Goal: Navigation & Orientation: Understand site structure

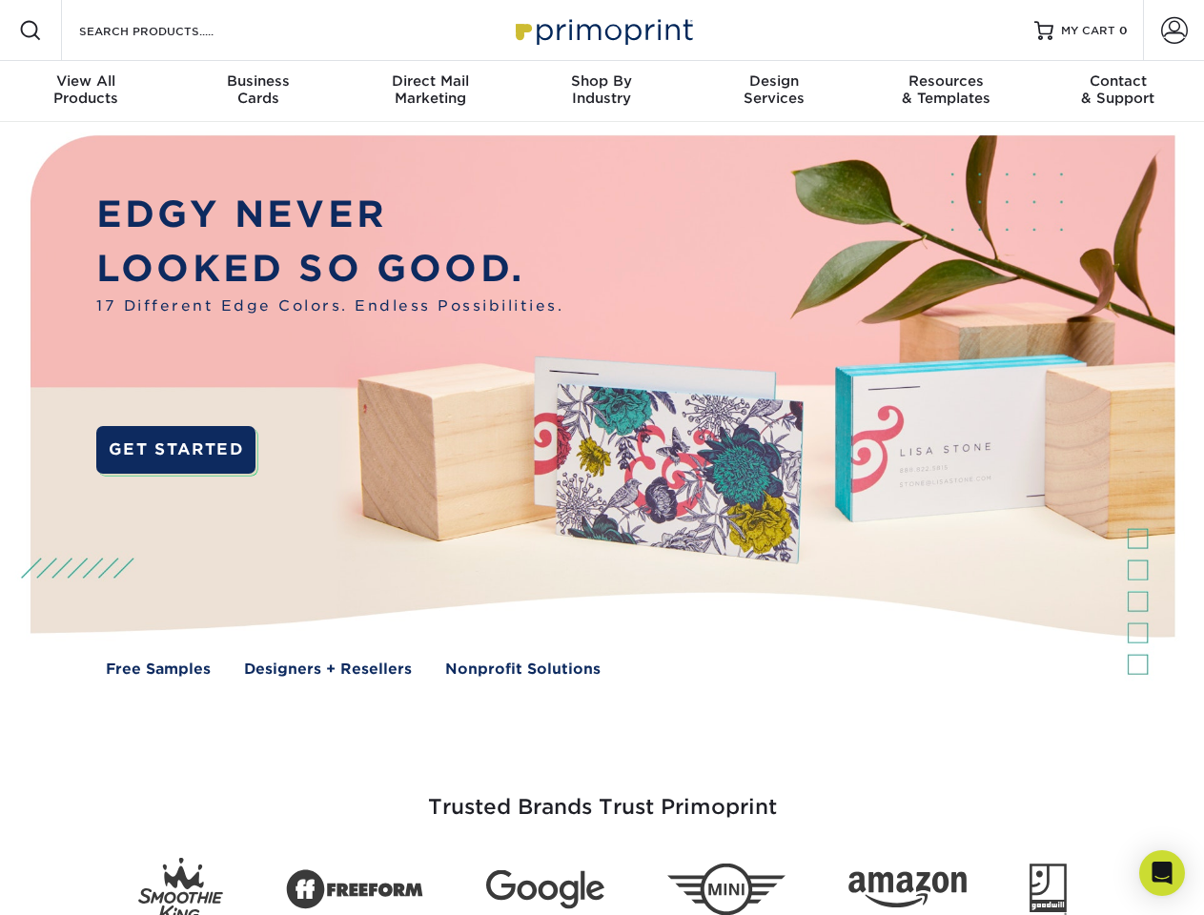
click at [602, 458] on img at bounding box center [602, 420] width 1192 height 596
click at [31, 31] on span at bounding box center [30, 30] width 23 height 23
click at [1174, 31] on span at bounding box center [1174, 30] width 27 height 27
click at [86, 92] on div "View All Products" at bounding box center [86, 89] width 172 height 34
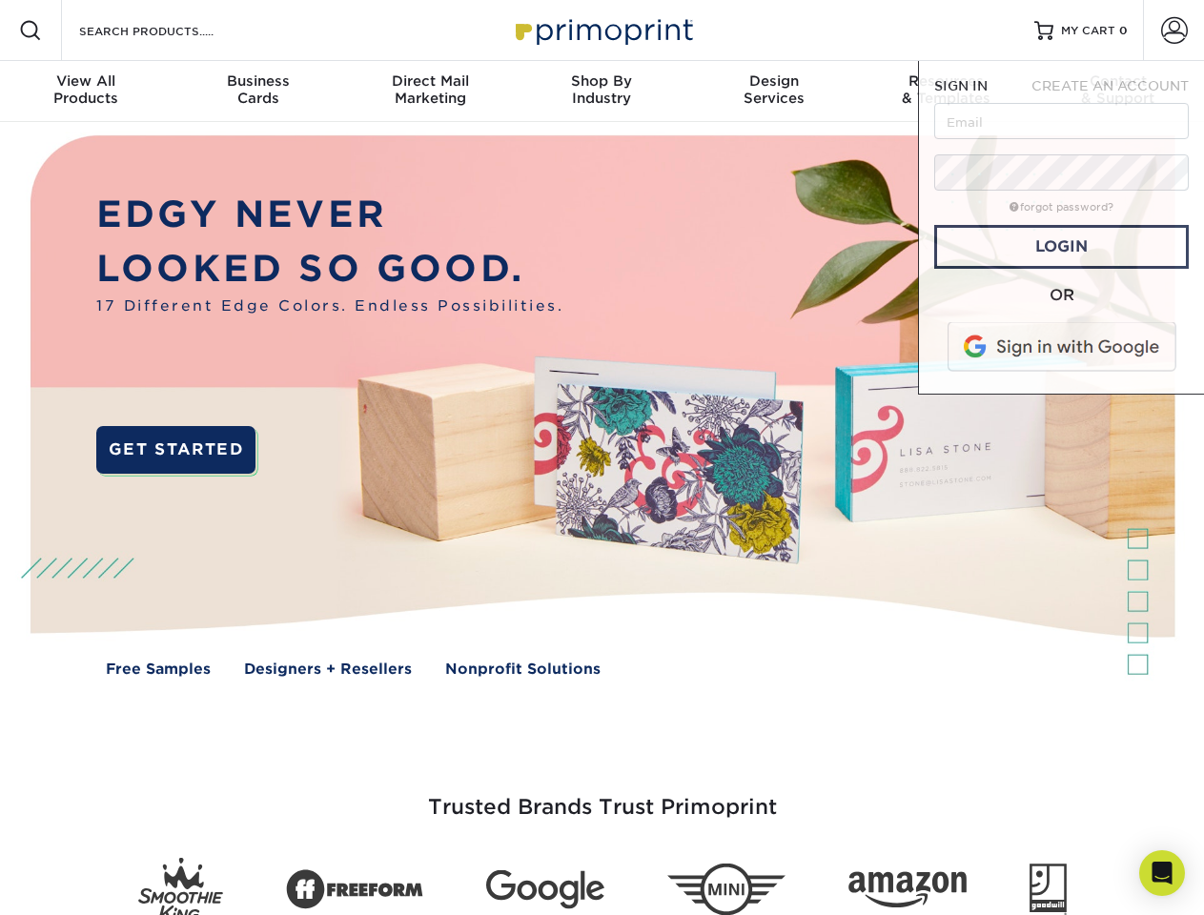
click at [257, 92] on div "Business Cards" at bounding box center [258, 89] width 172 height 34
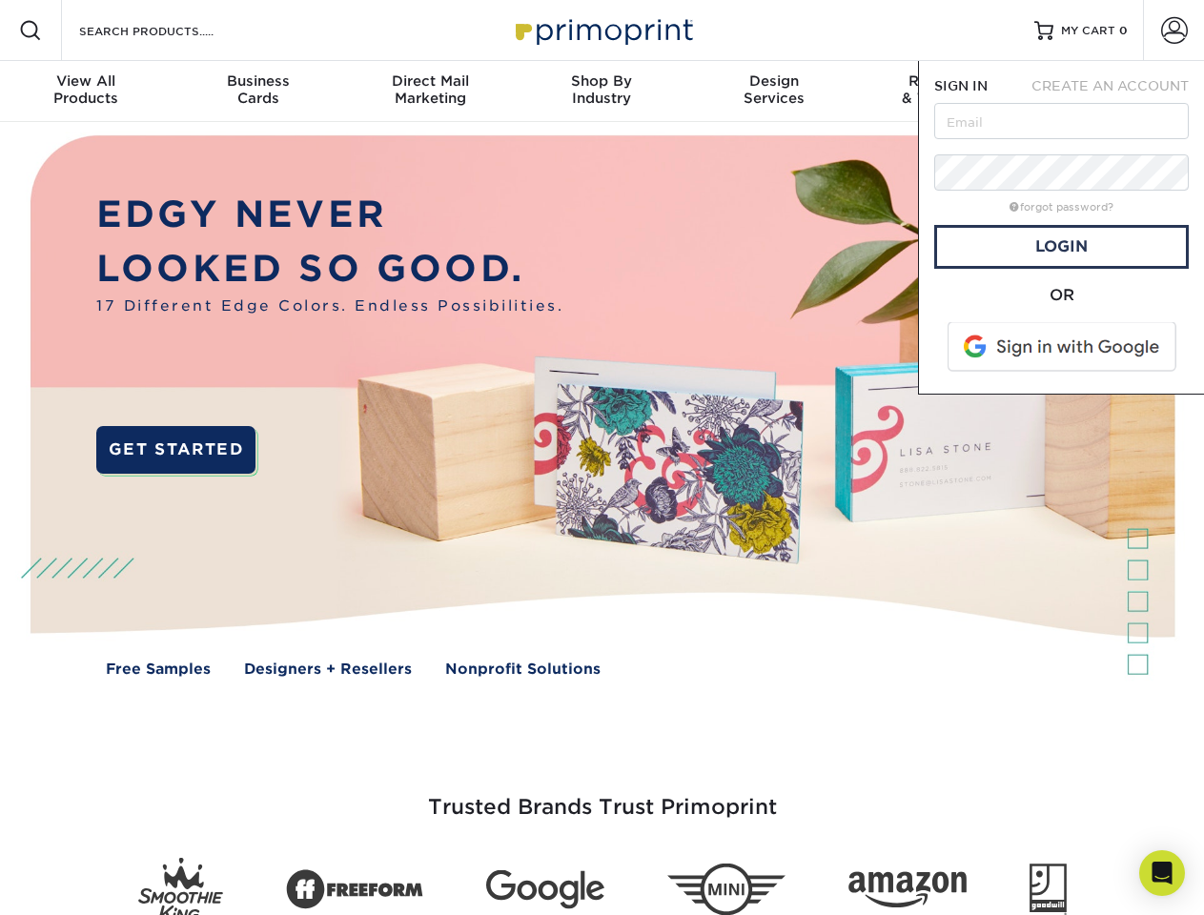
click at [430, 92] on div "Direct Mail Marketing" at bounding box center [430, 89] width 172 height 34
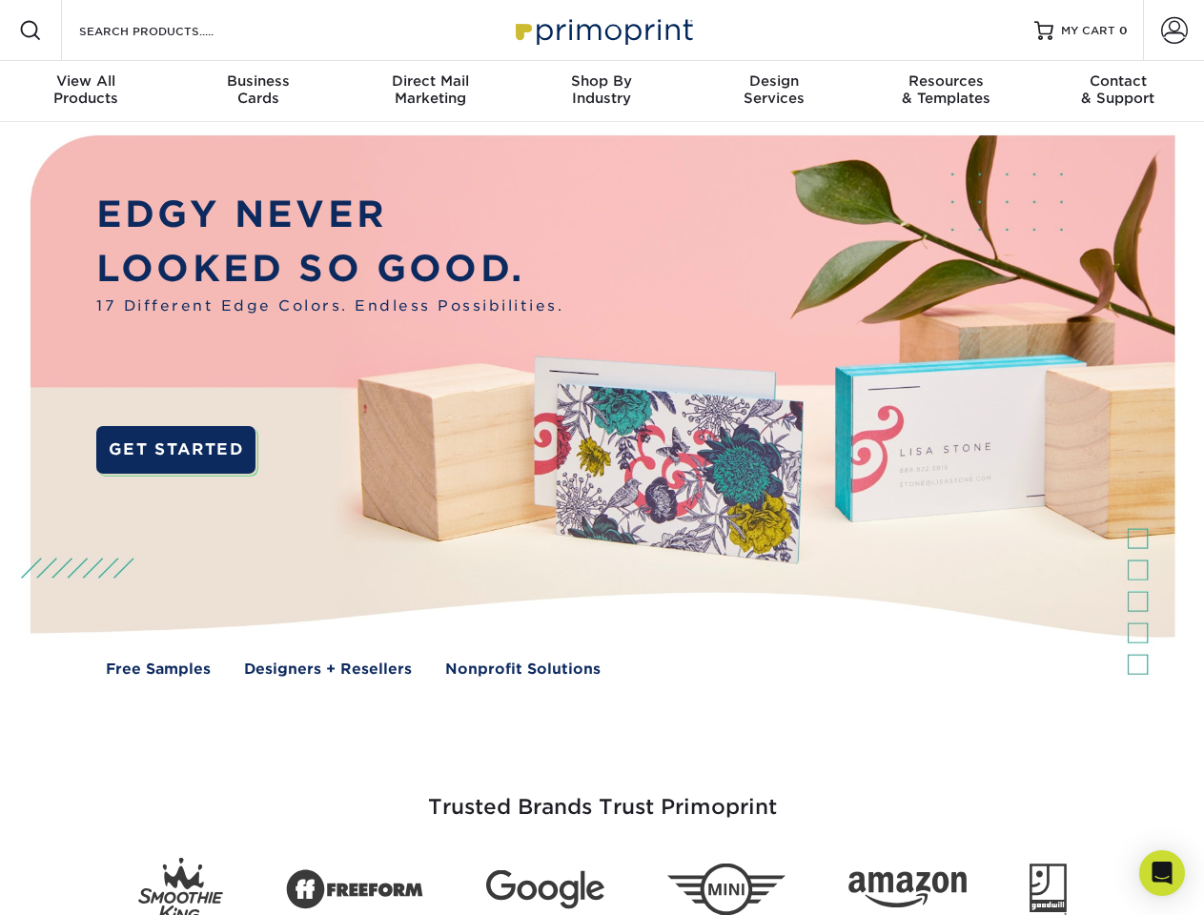
click at [602, 92] on div "Shop By Industry" at bounding box center [602, 89] width 172 height 34
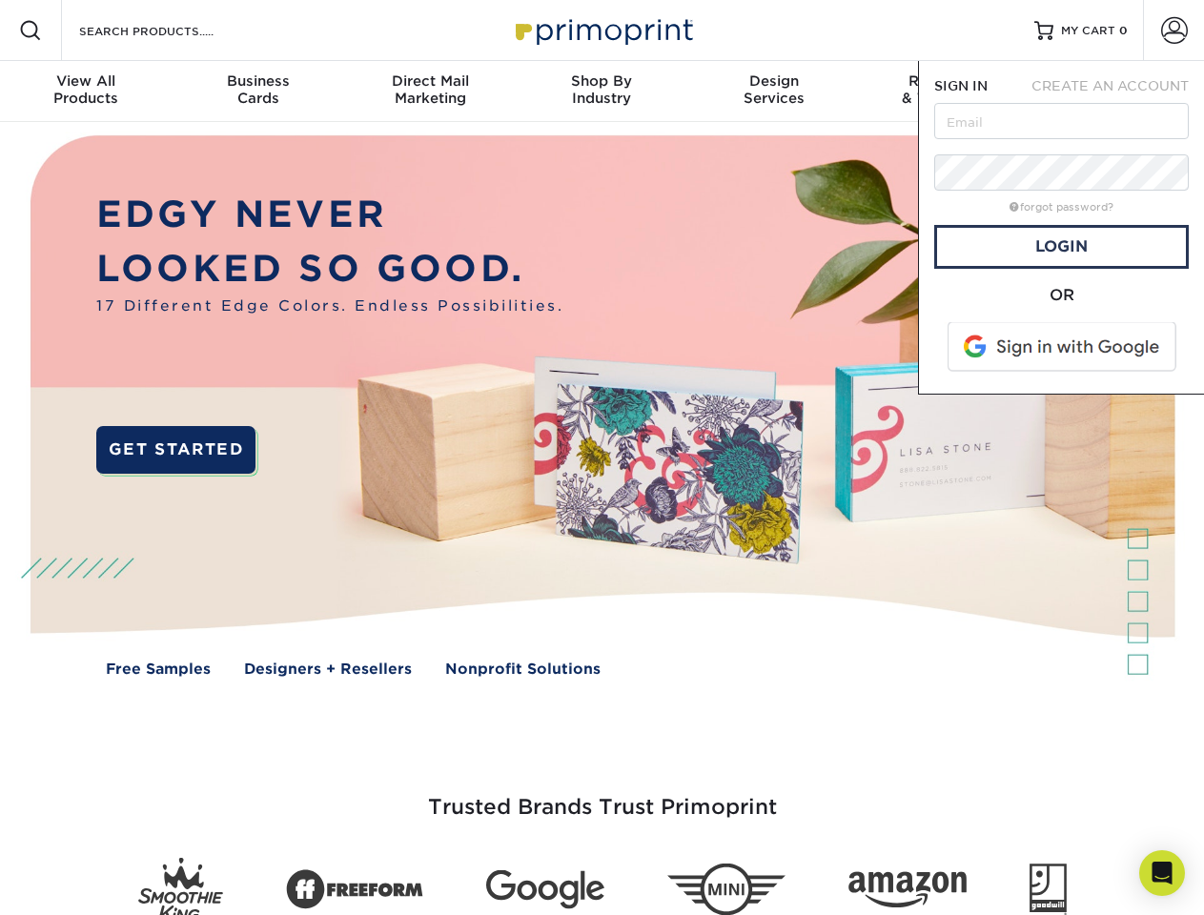
click at [774, 92] on div "Design Services" at bounding box center [774, 89] width 172 height 34
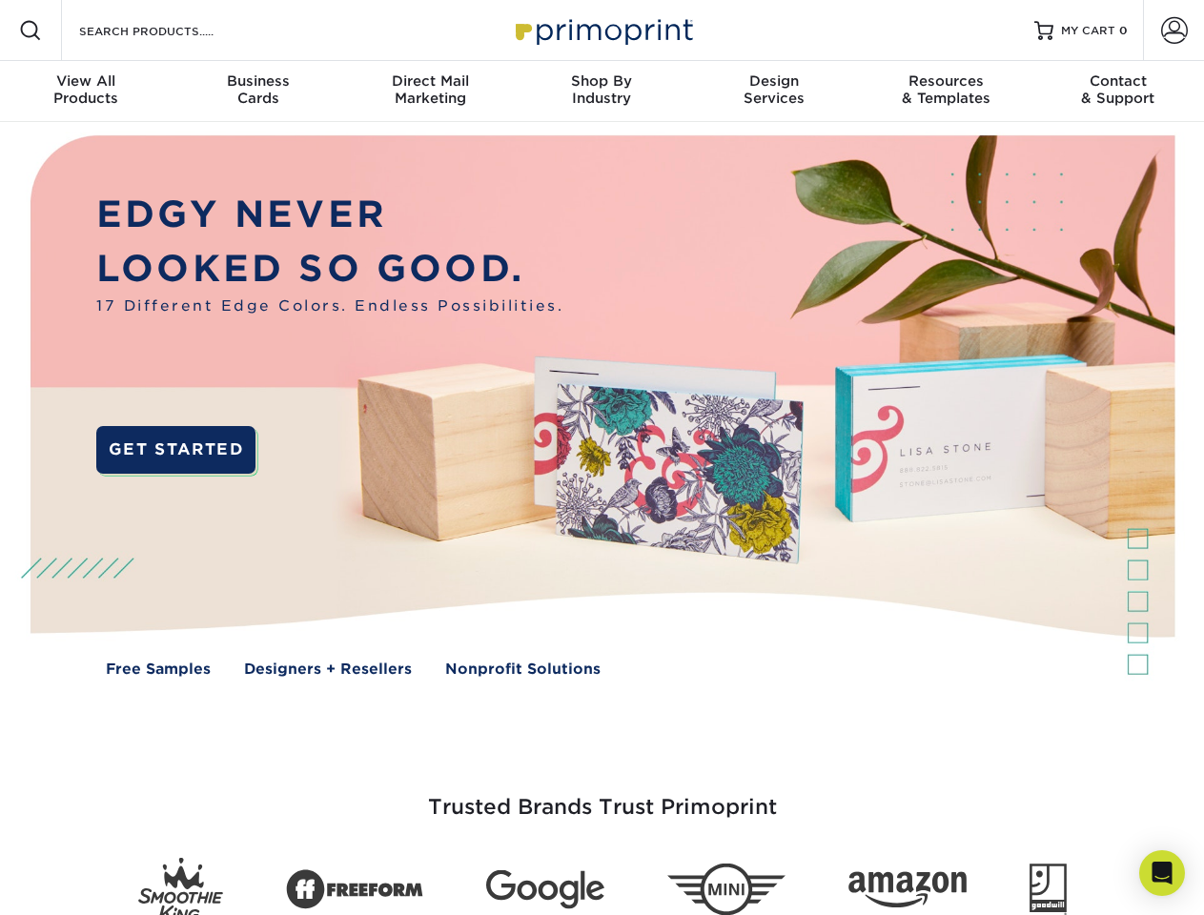
click at [946, 92] on span "SIGN IN" at bounding box center [960, 85] width 53 height 15
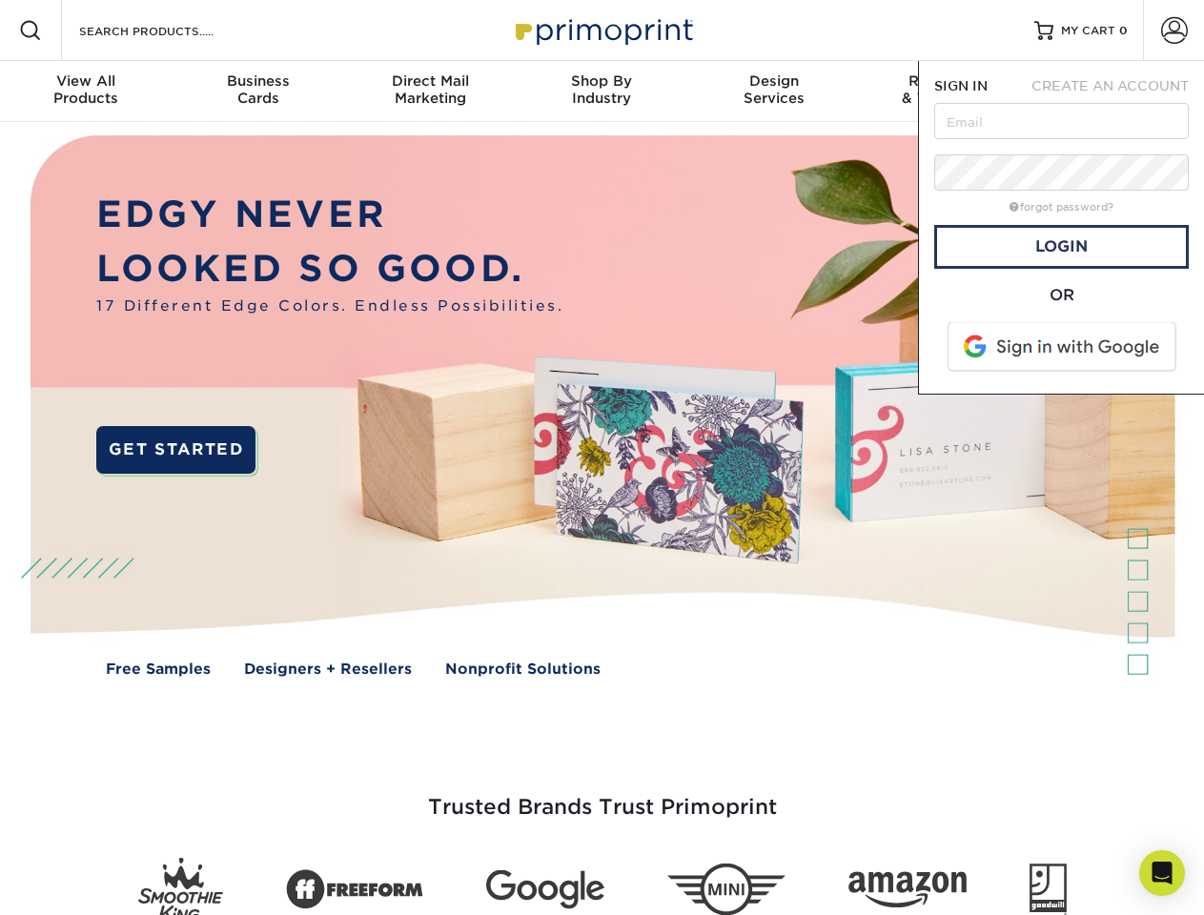
click at [1118, 92] on div "Contact & Support" at bounding box center [1119, 89] width 172 height 34
